Goal: Information Seeking & Learning: Find specific fact

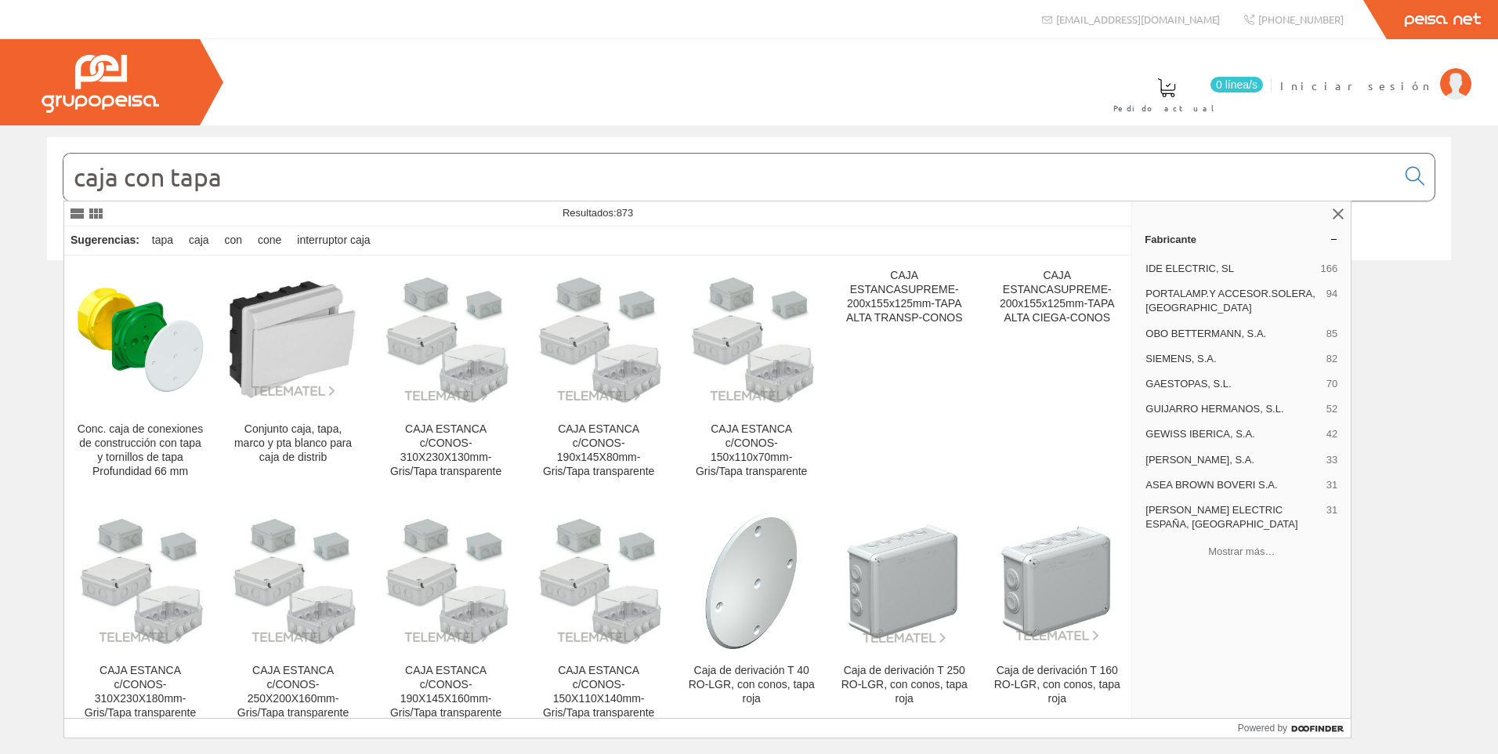
click at [557, 187] on input "caja con tapa" at bounding box center [729, 177] width 1333 height 47
paste input "LEGR6620"
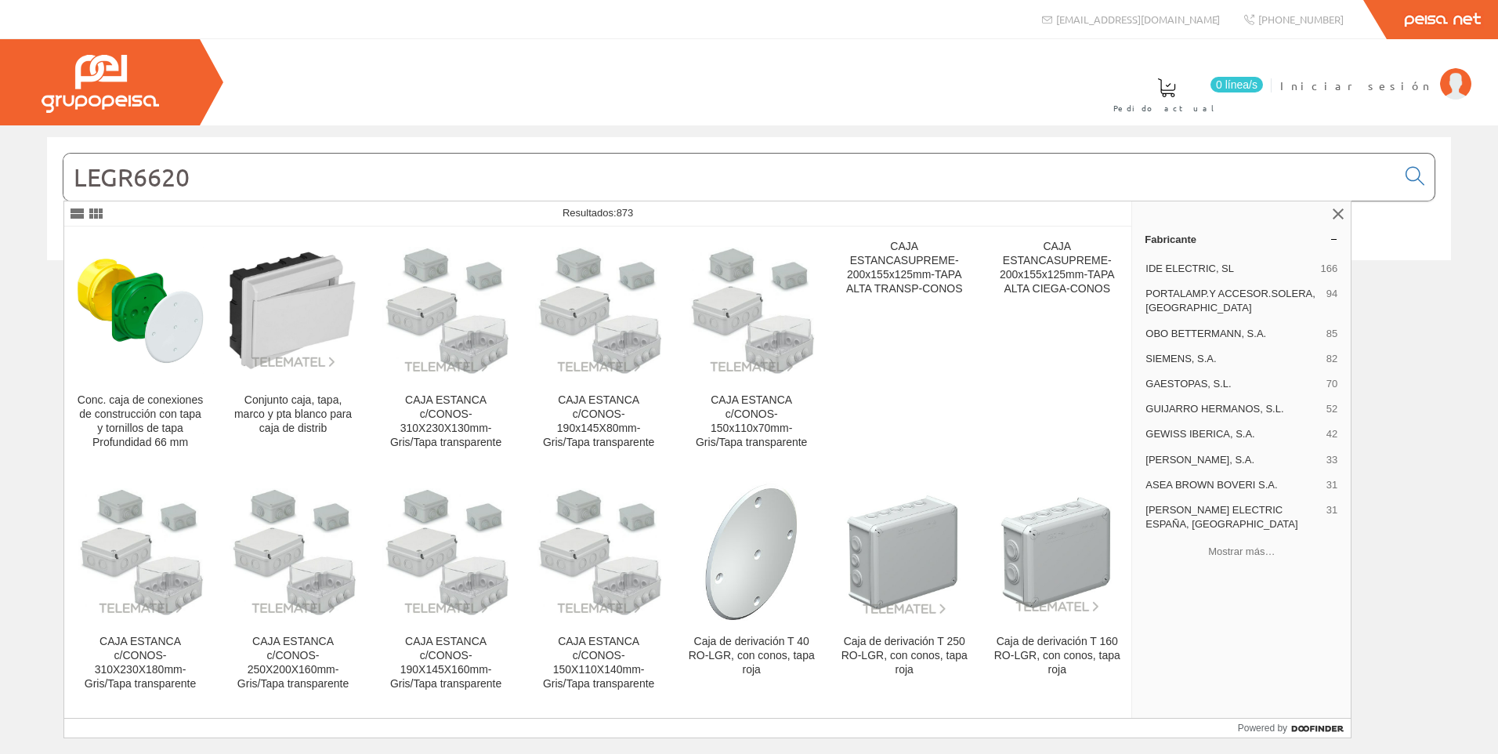
type input "LEGR6620"
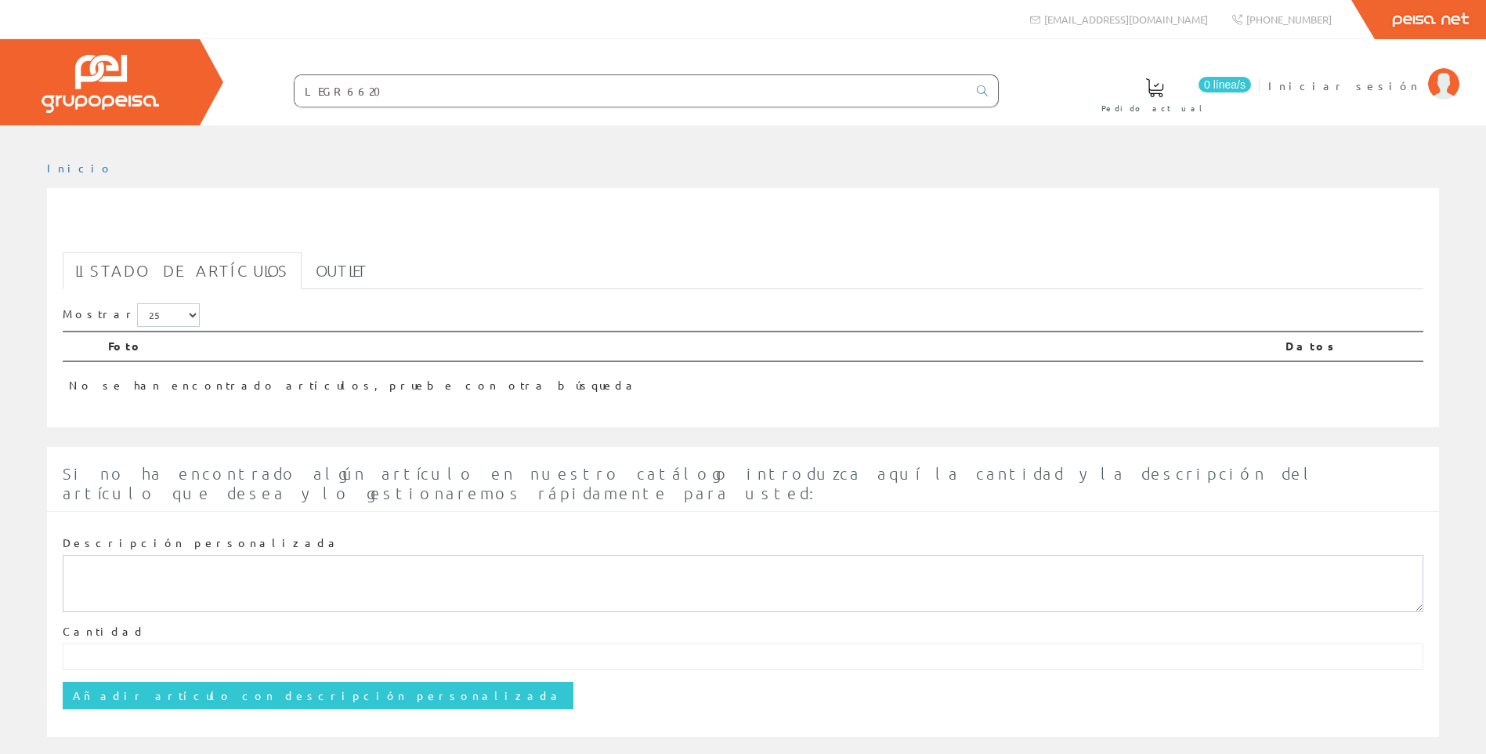
click at [460, 94] on input "LEGR6620" at bounding box center [631, 90] width 673 height 31
paste input "45"
type input "LEGR6450"
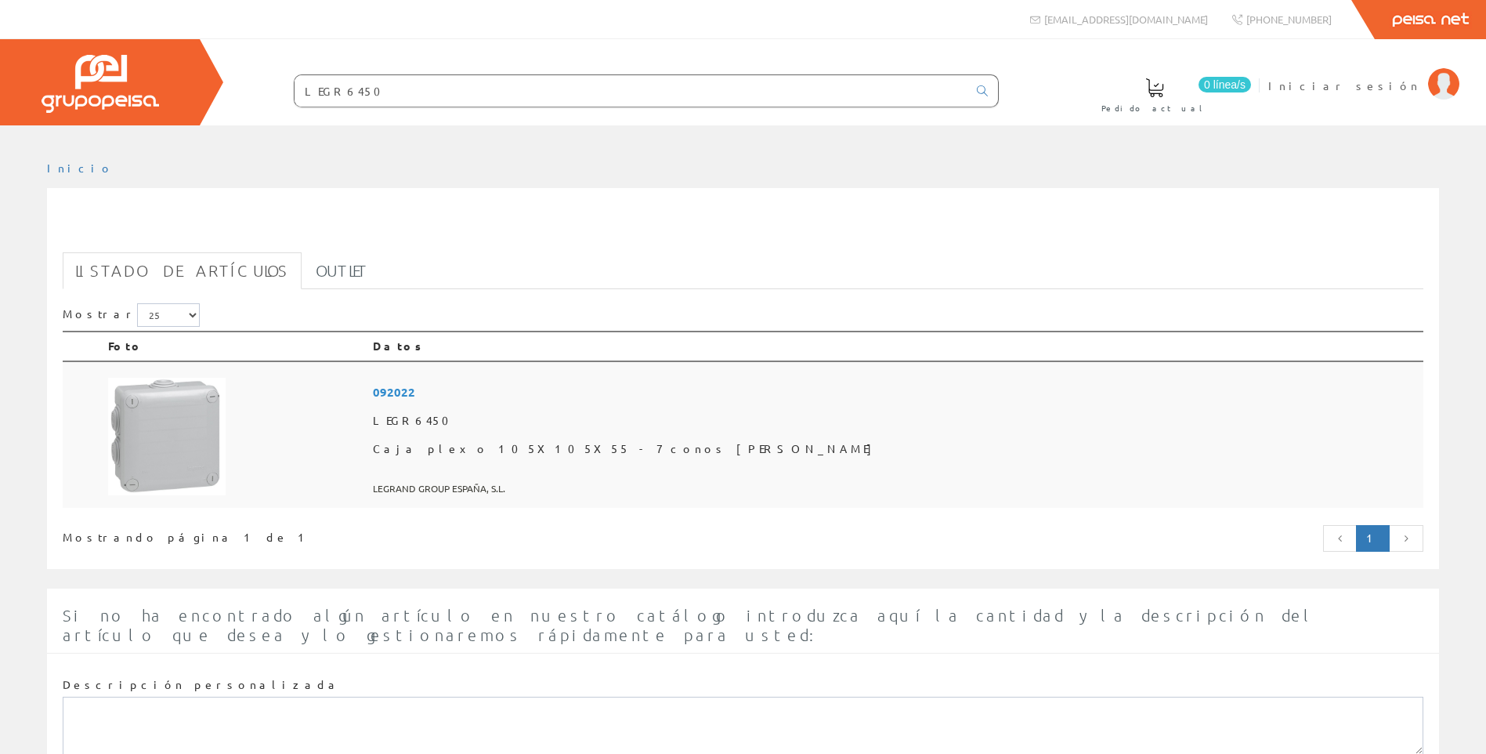
click at [758, 420] on span "LEGR6450" at bounding box center [895, 421] width 1044 height 28
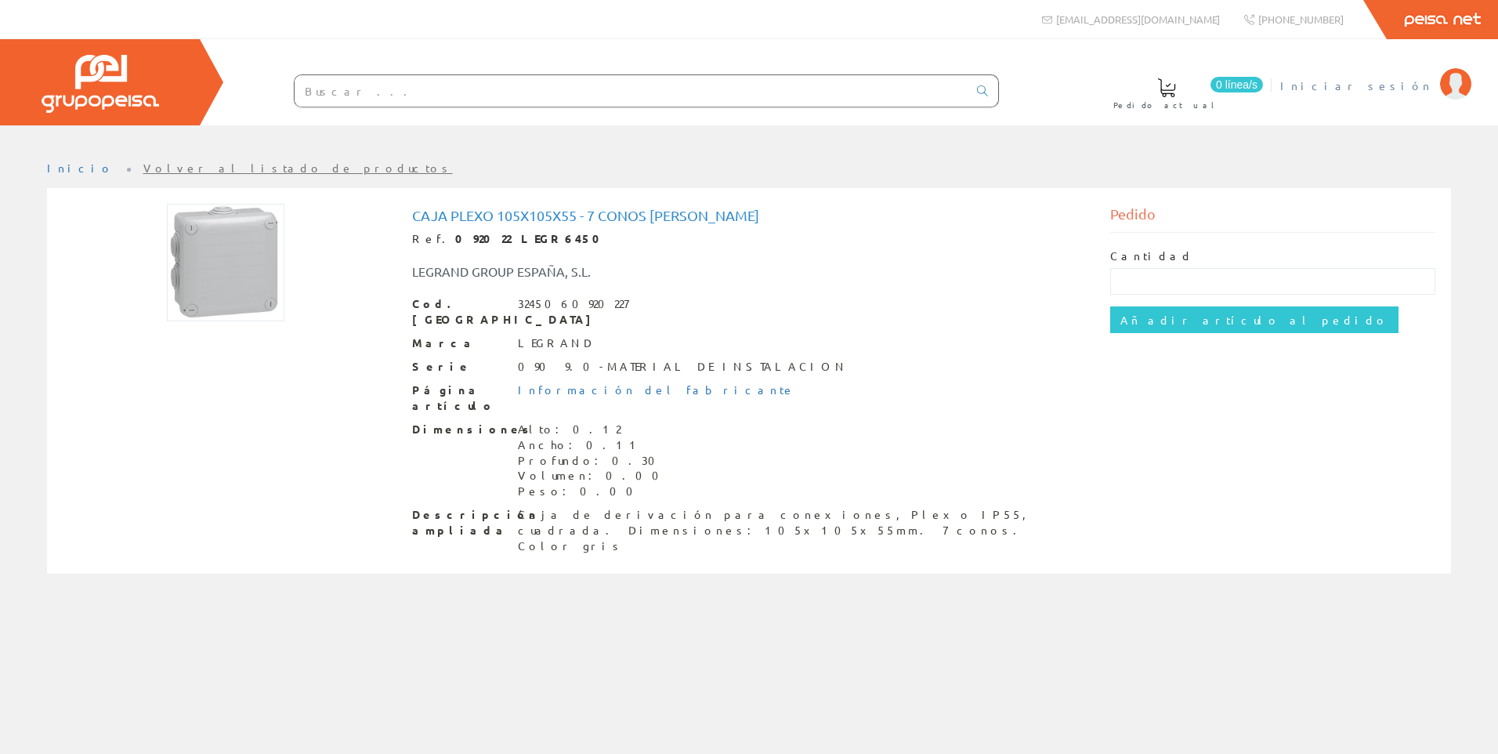
click at [1396, 90] on span "Iniciar sesión" at bounding box center [1356, 86] width 152 height 16
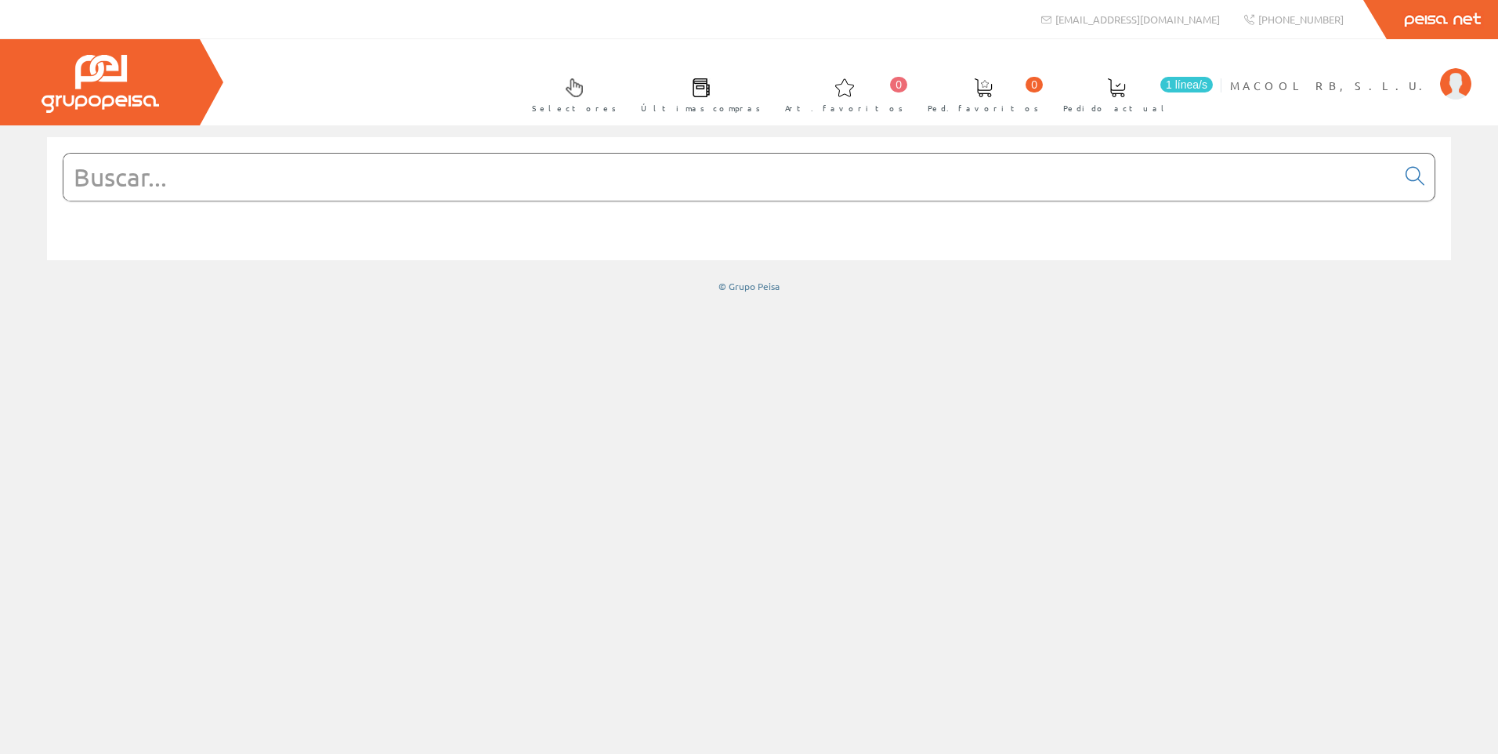
click at [275, 175] on input "text" at bounding box center [729, 177] width 1333 height 47
paste input "LEGR6450"
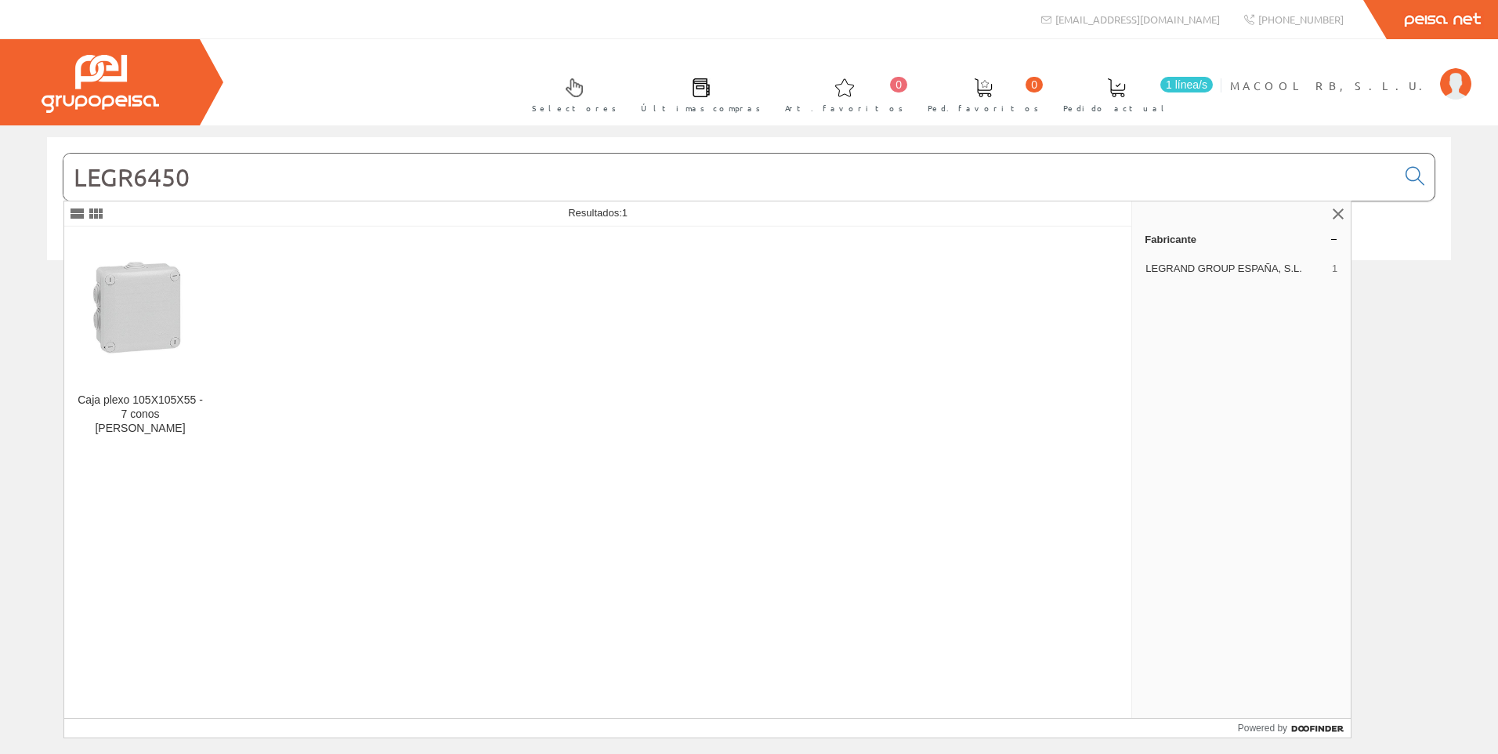
type input "LEGR6450"
click at [167, 399] on div "Caja plexo 105X105X55 - 7 conos legrand" at bounding box center [140, 414] width 127 height 42
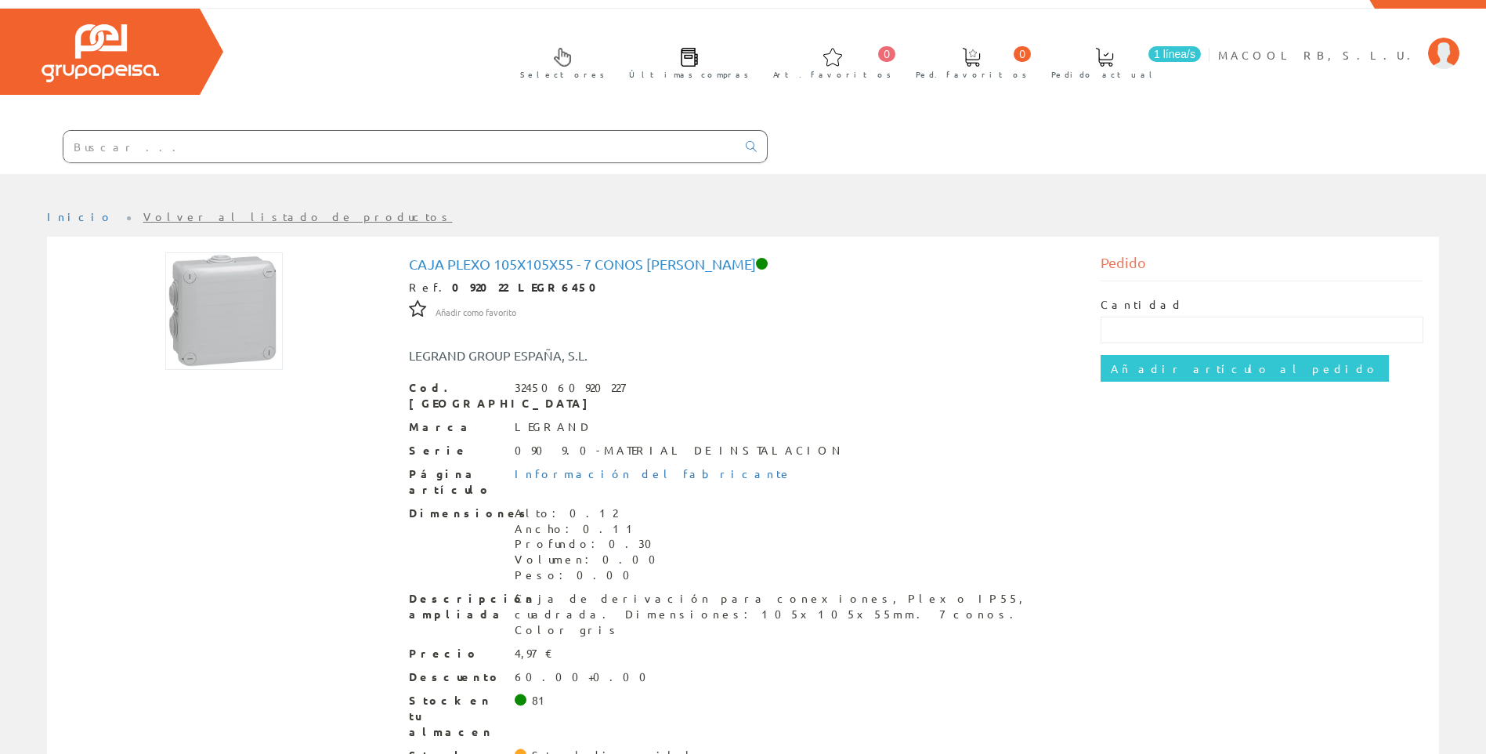
scroll to position [45, 0]
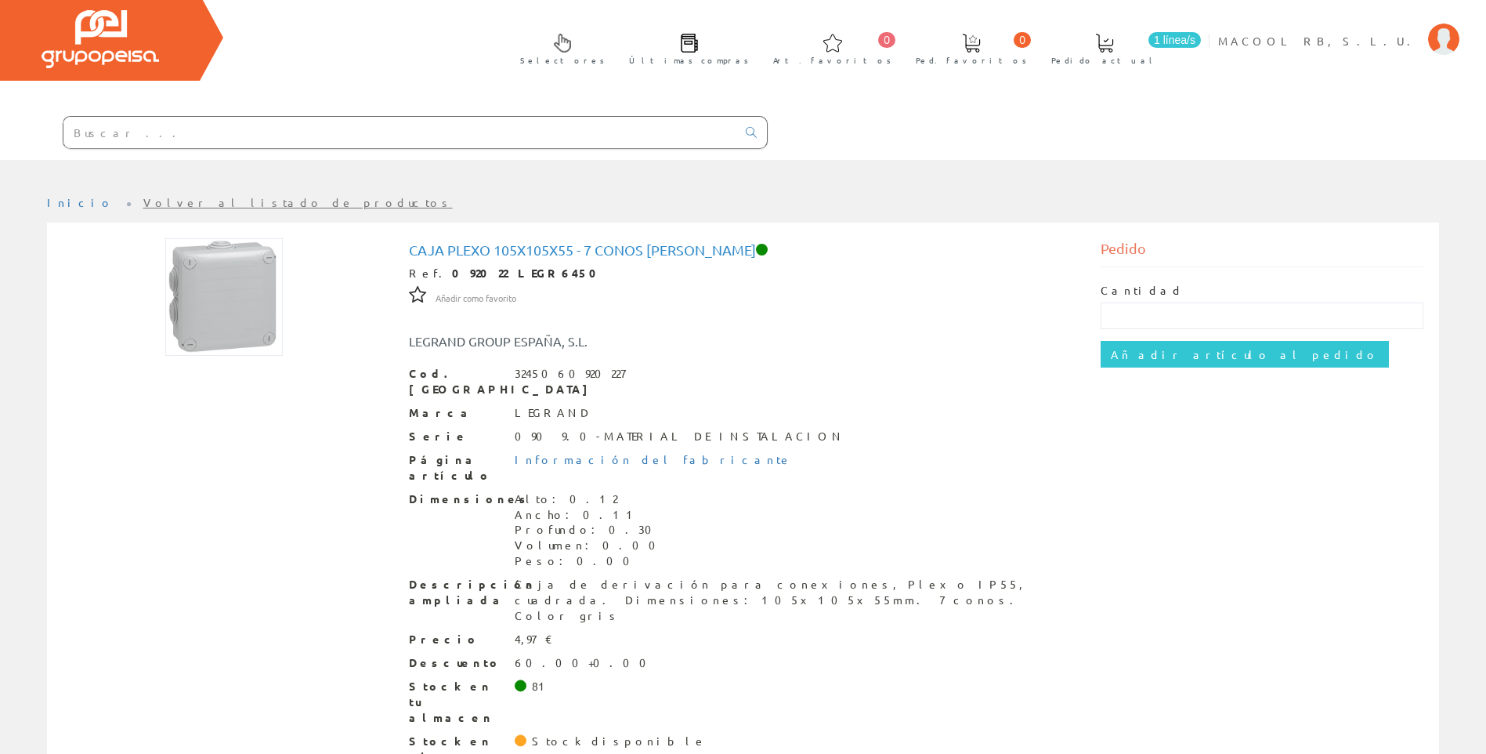
click at [466, 131] on input "text" at bounding box center [399, 132] width 673 height 31
paste input "LEGR6450"
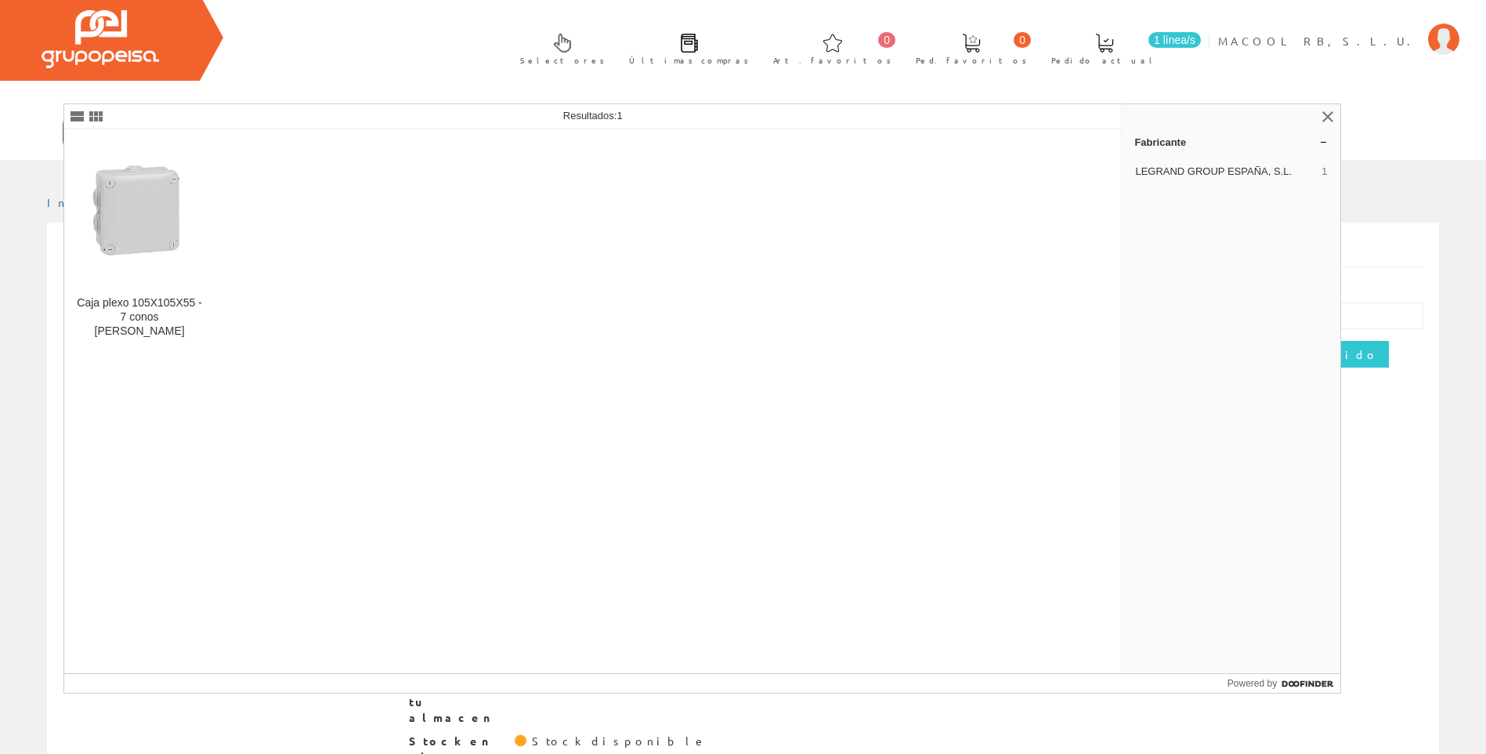
type input "LEGR6450"
click at [236, 117] on div at bounding box center [198, 116] width 262 height 19
click at [1326, 118] on link at bounding box center [1328, 116] width 19 height 19
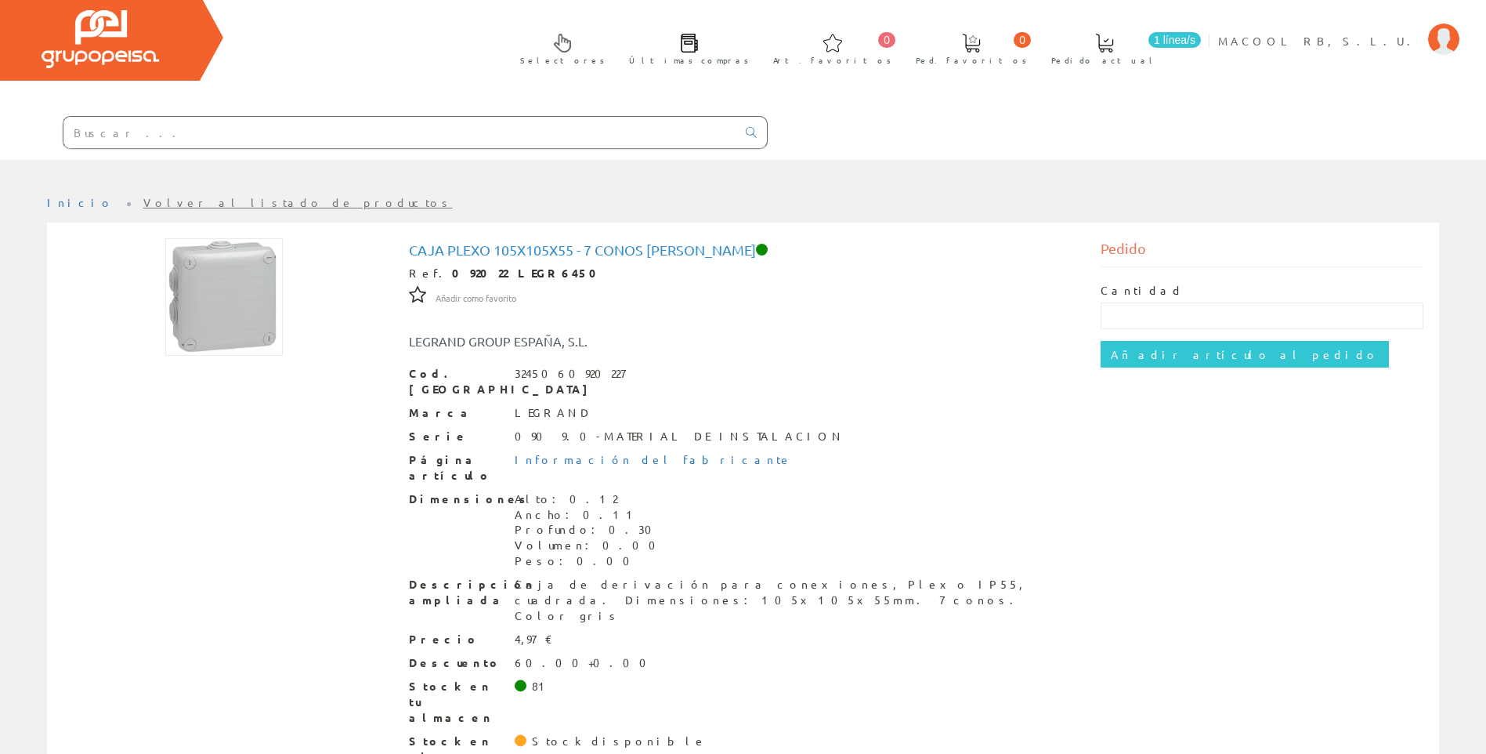
click at [185, 133] on input "text" at bounding box center [399, 132] width 673 height 31
paste input "LEGR6450"
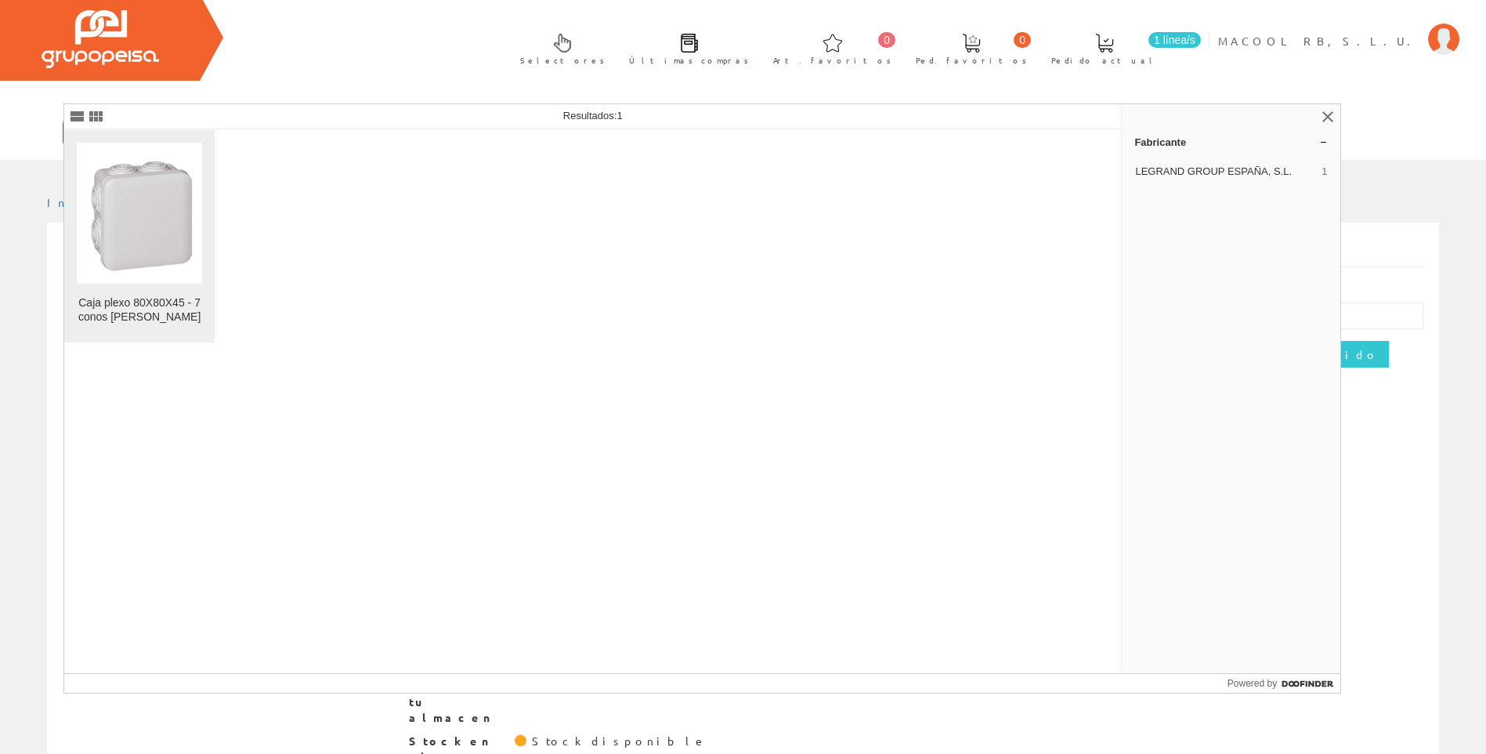
type input "LEGR6446"
click at [168, 318] on div "Caja plexo 80X80X45 - 7 conos [PERSON_NAME]" at bounding box center [139, 310] width 125 height 28
